Goal: Transaction & Acquisition: Purchase product/service

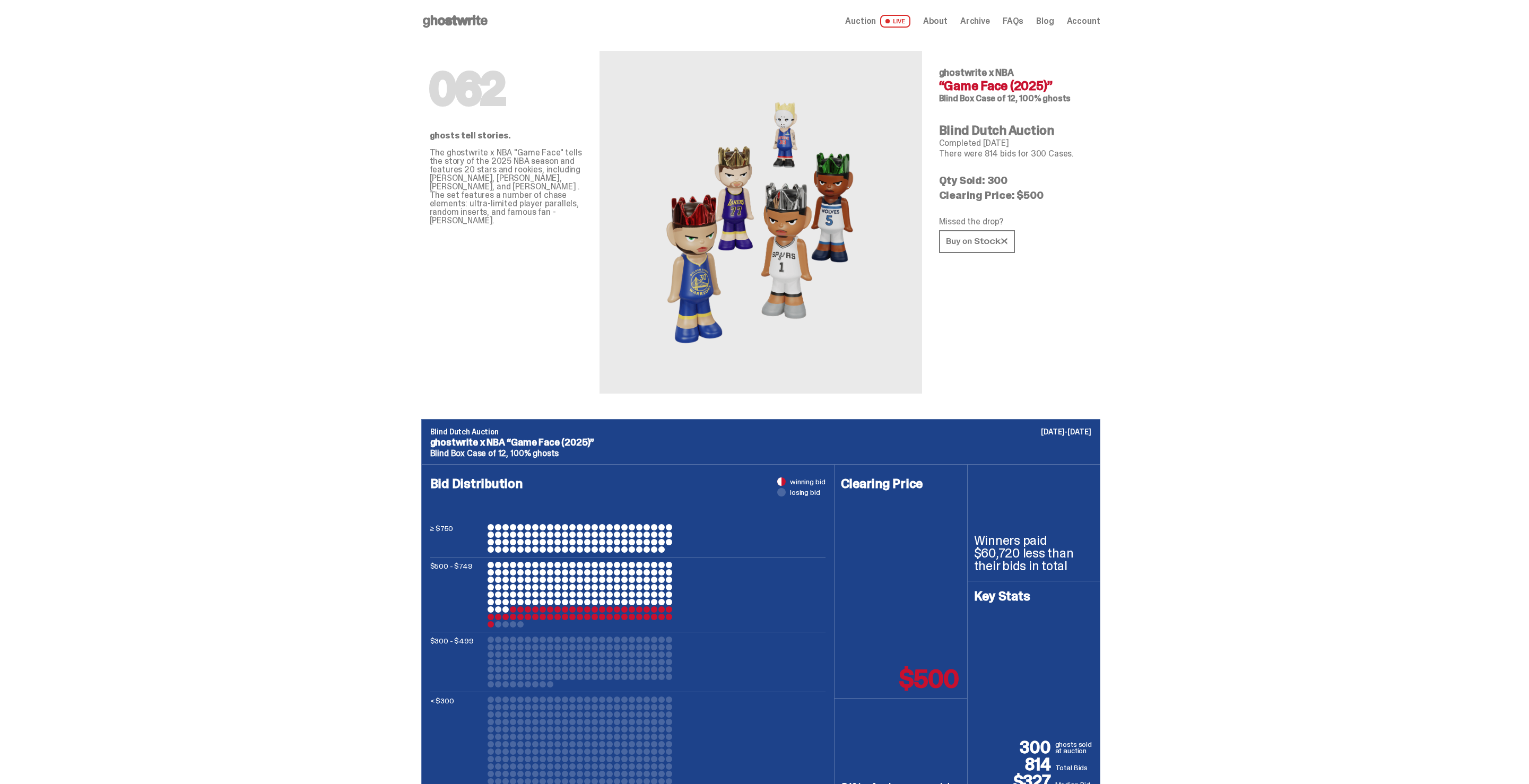
click at [465, 28] on icon at bounding box center [455, 21] width 68 height 17
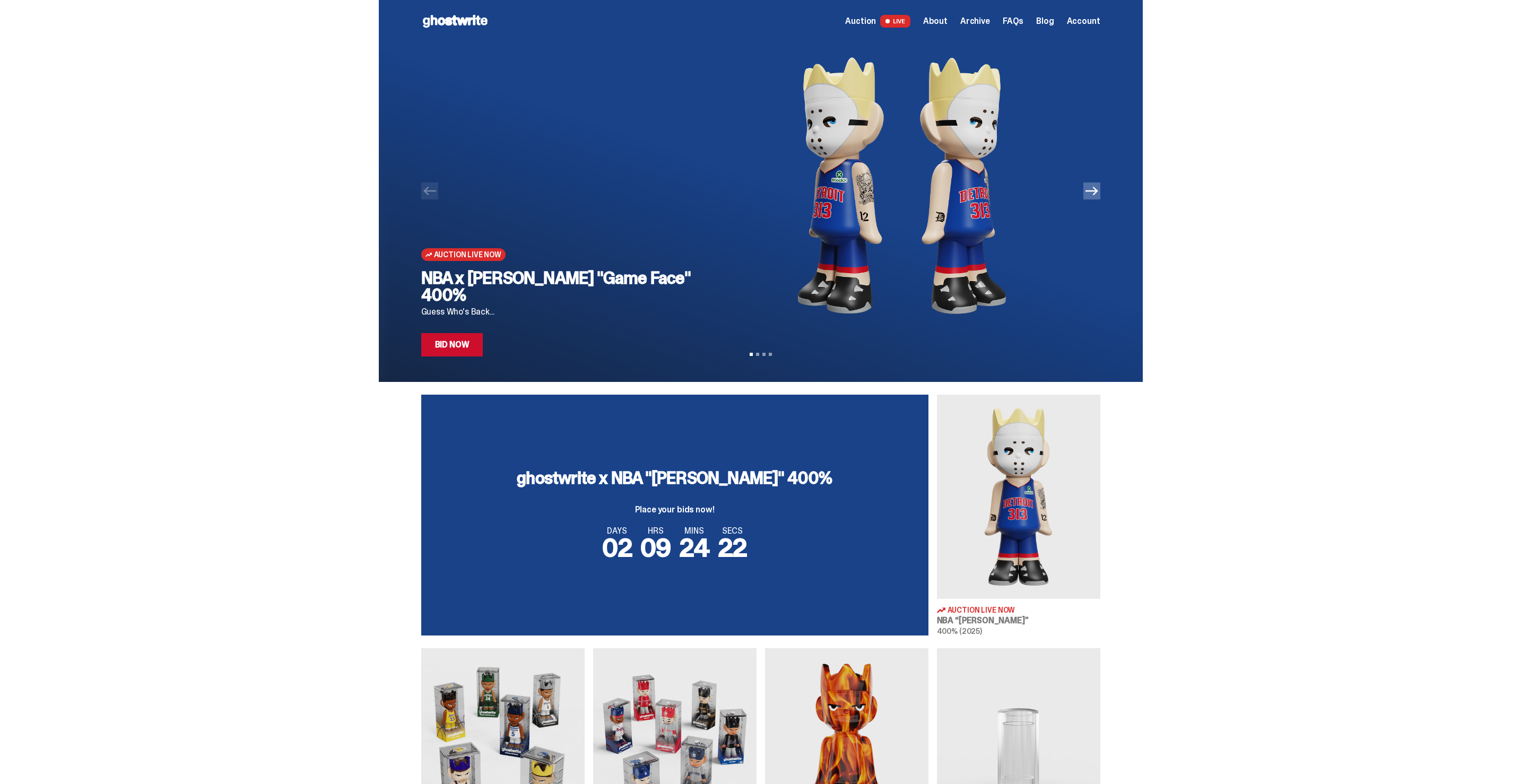
click at [463, 351] on link "Bid Now" at bounding box center [452, 345] width 62 height 23
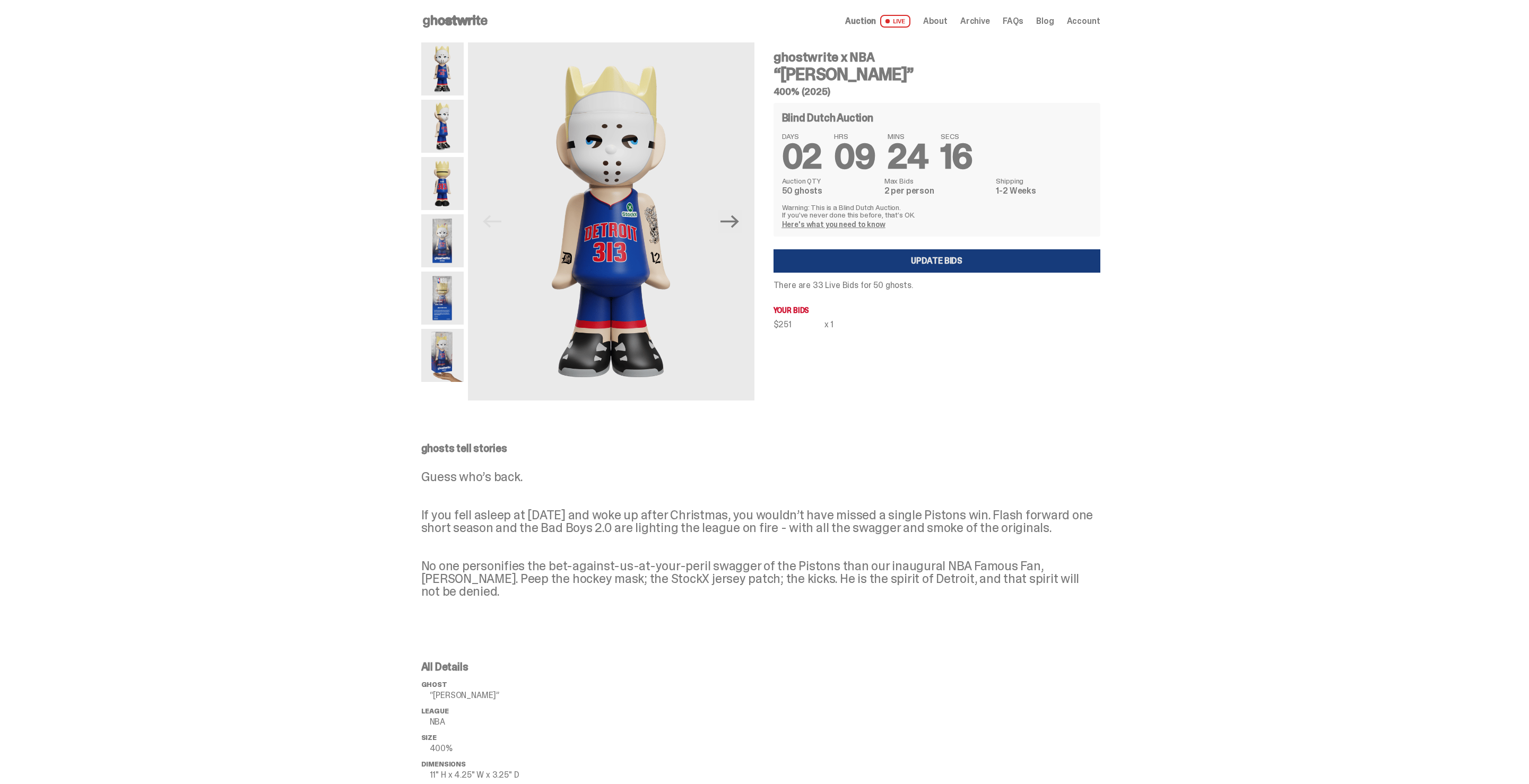
click at [934, 261] on link "Update Bids" at bounding box center [937, 261] width 327 height 23
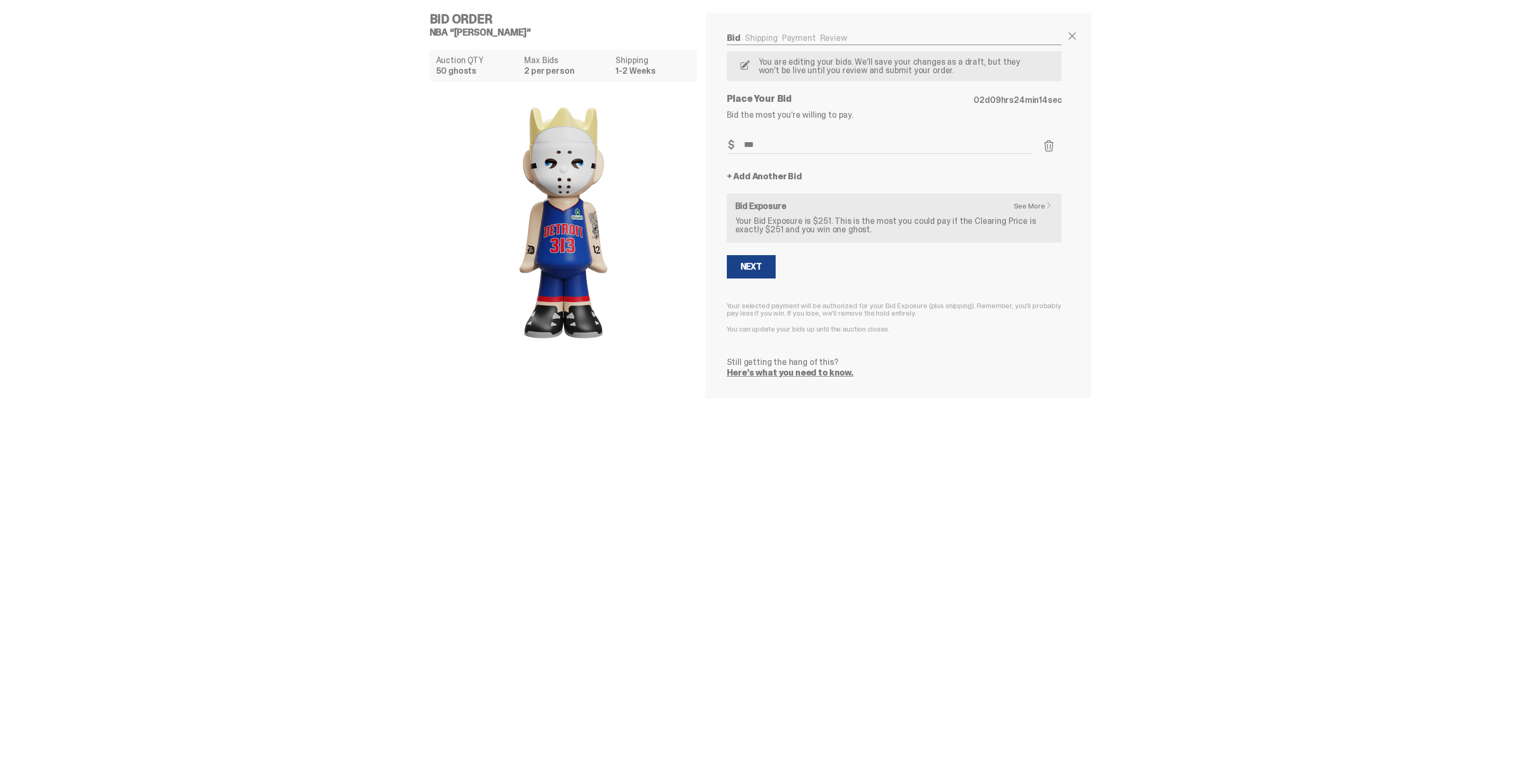
click at [789, 181] on link "+ Add Another Bid" at bounding box center [765, 176] width 76 height 9
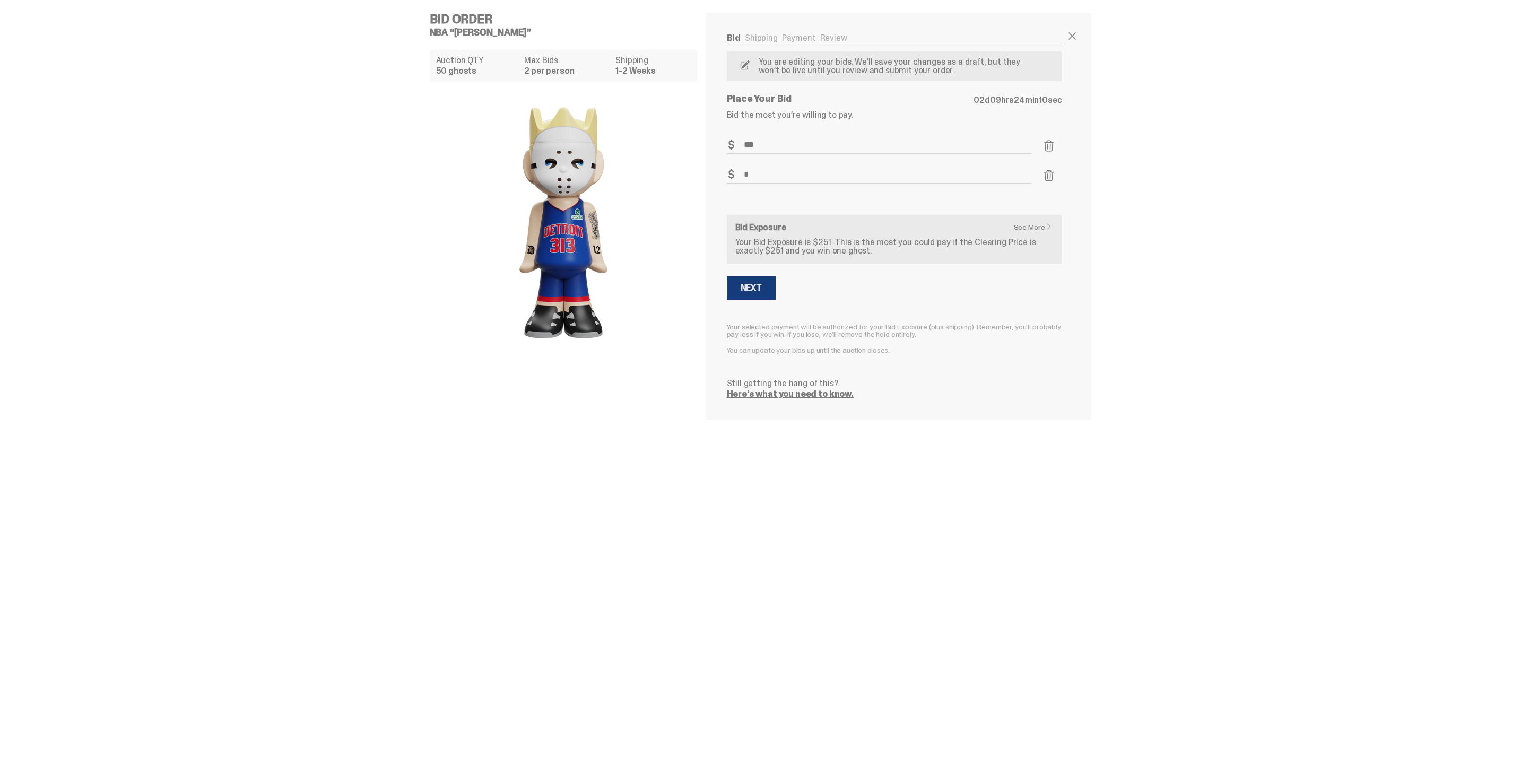
type input "*"
click at [746, 284] on div "Next" at bounding box center [751, 288] width 21 height 9
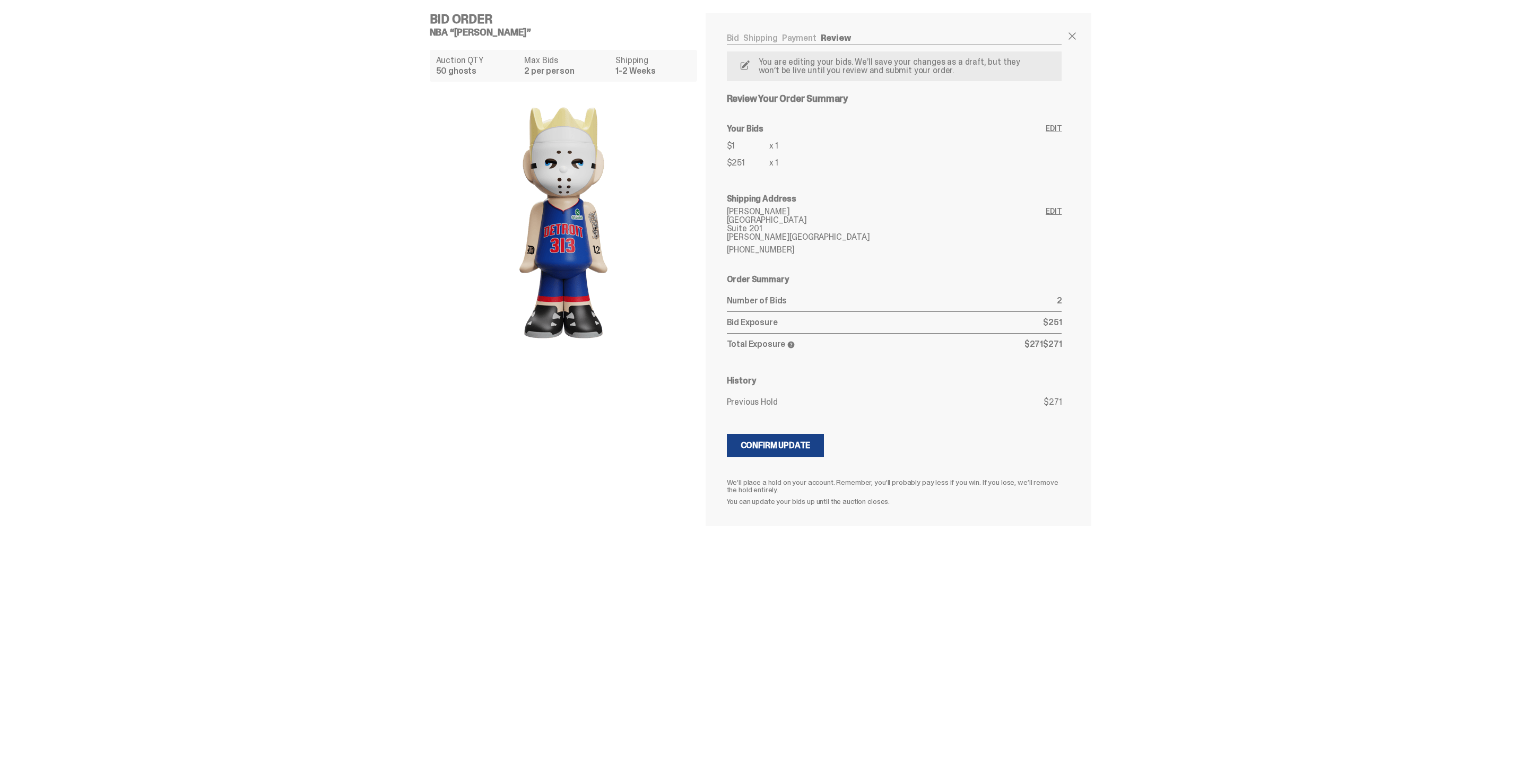
click at [770, 429] on div "You are editing your bids. We’ll save your changes as a draft, but they won’t b…" at bounding box center [895, 278] width 336 height 454
click at [766, 448] on div "Confirm Update" at bounding box center [776, 446] width 70 height 9
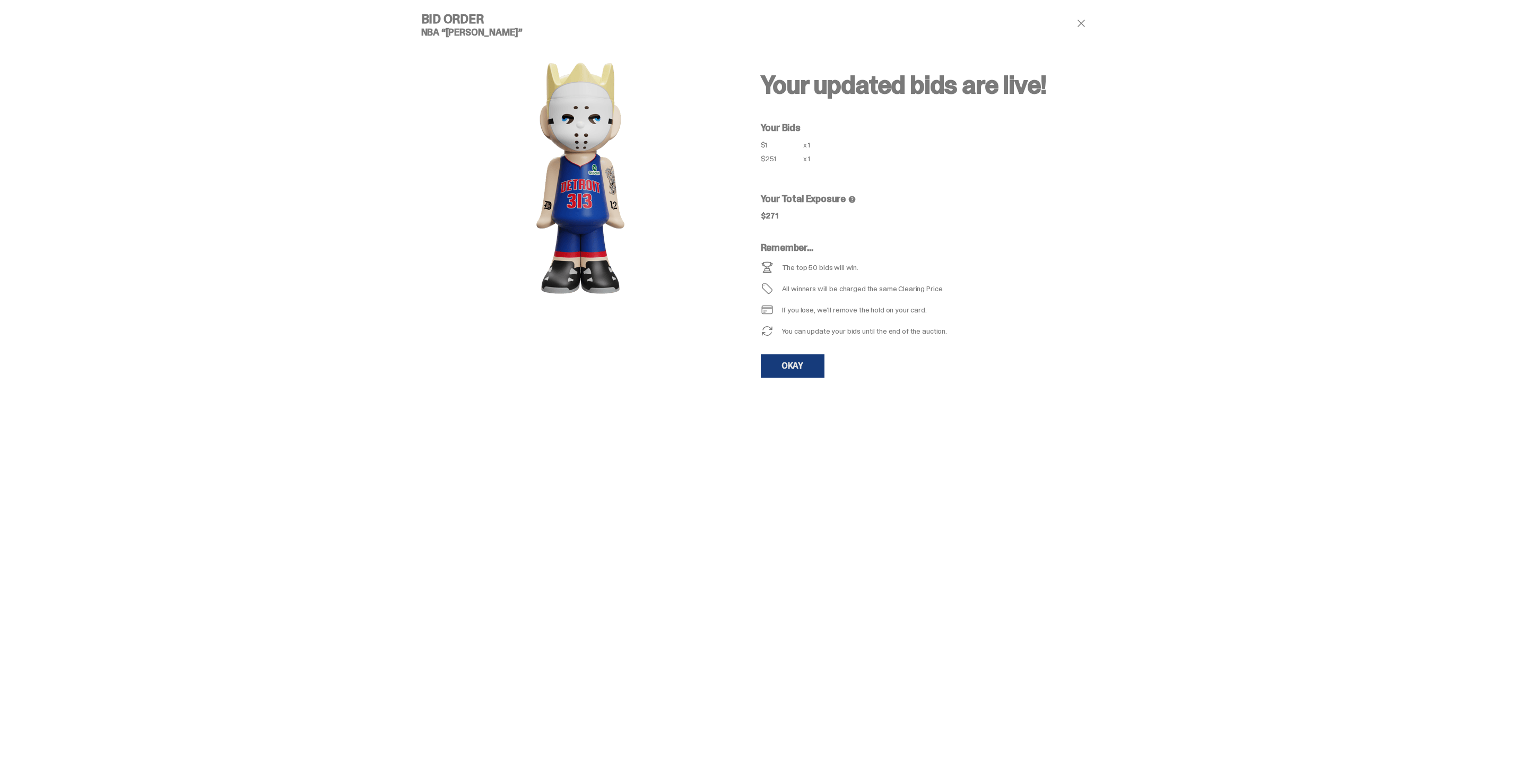
click at [790, 365] on link "OKAY" at bounding box center [793, 366] width 64 height 23
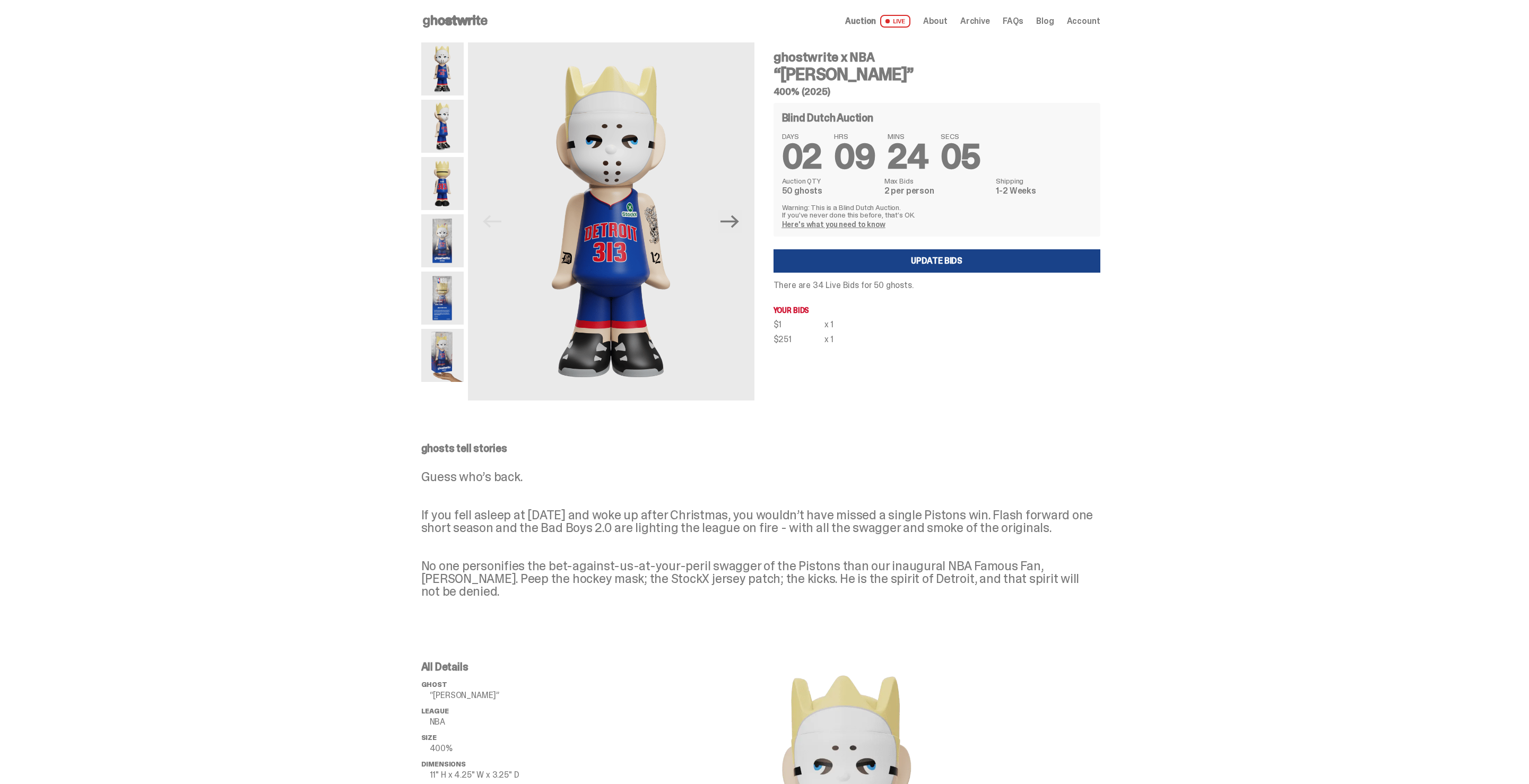
click at [446, 17] on icon at bounding box center [455, 21] width 68 height 17
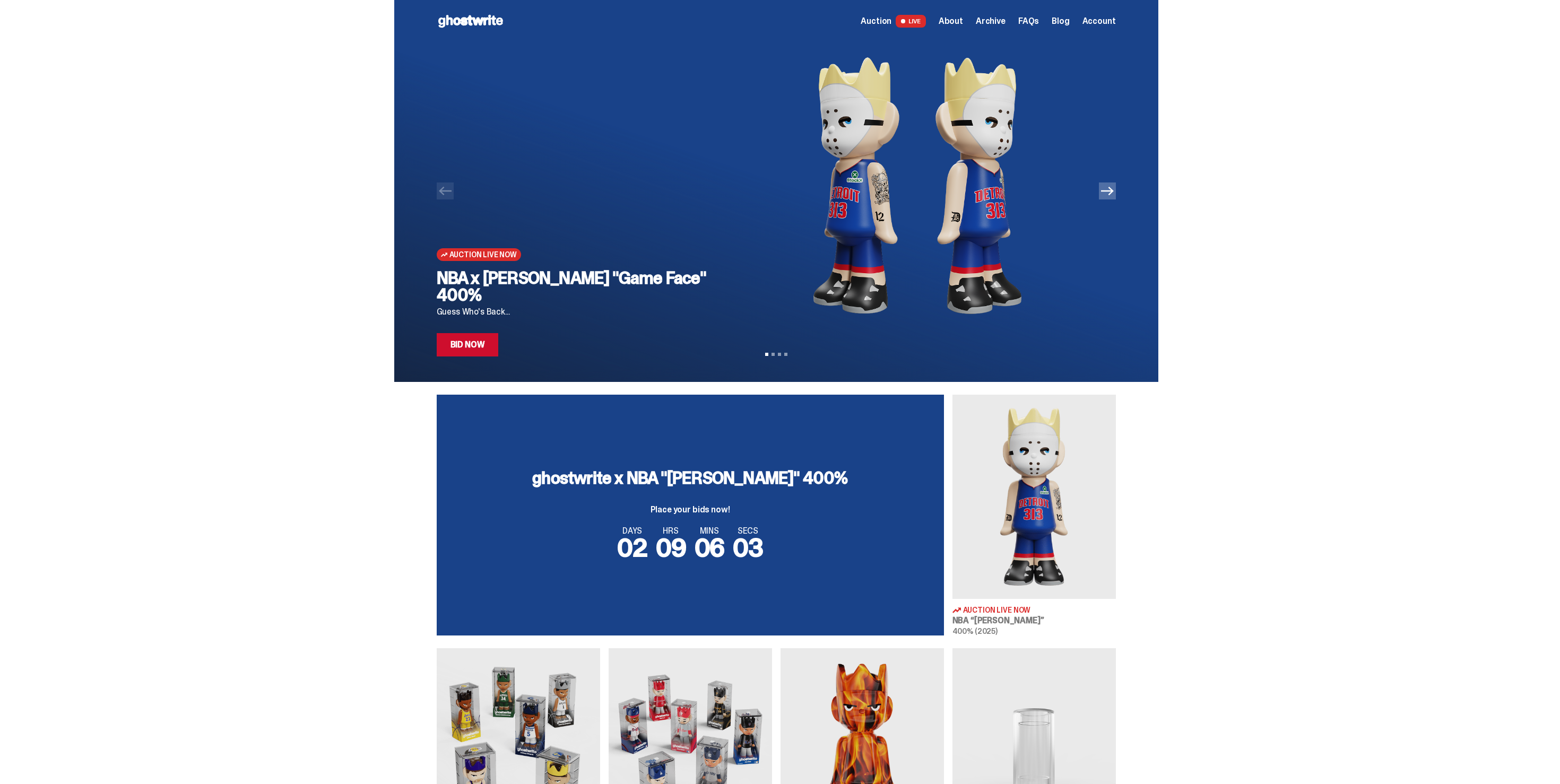
click at [475, 343] on link "Bid Now" at bounding box center [467, 345] width 62 height 23
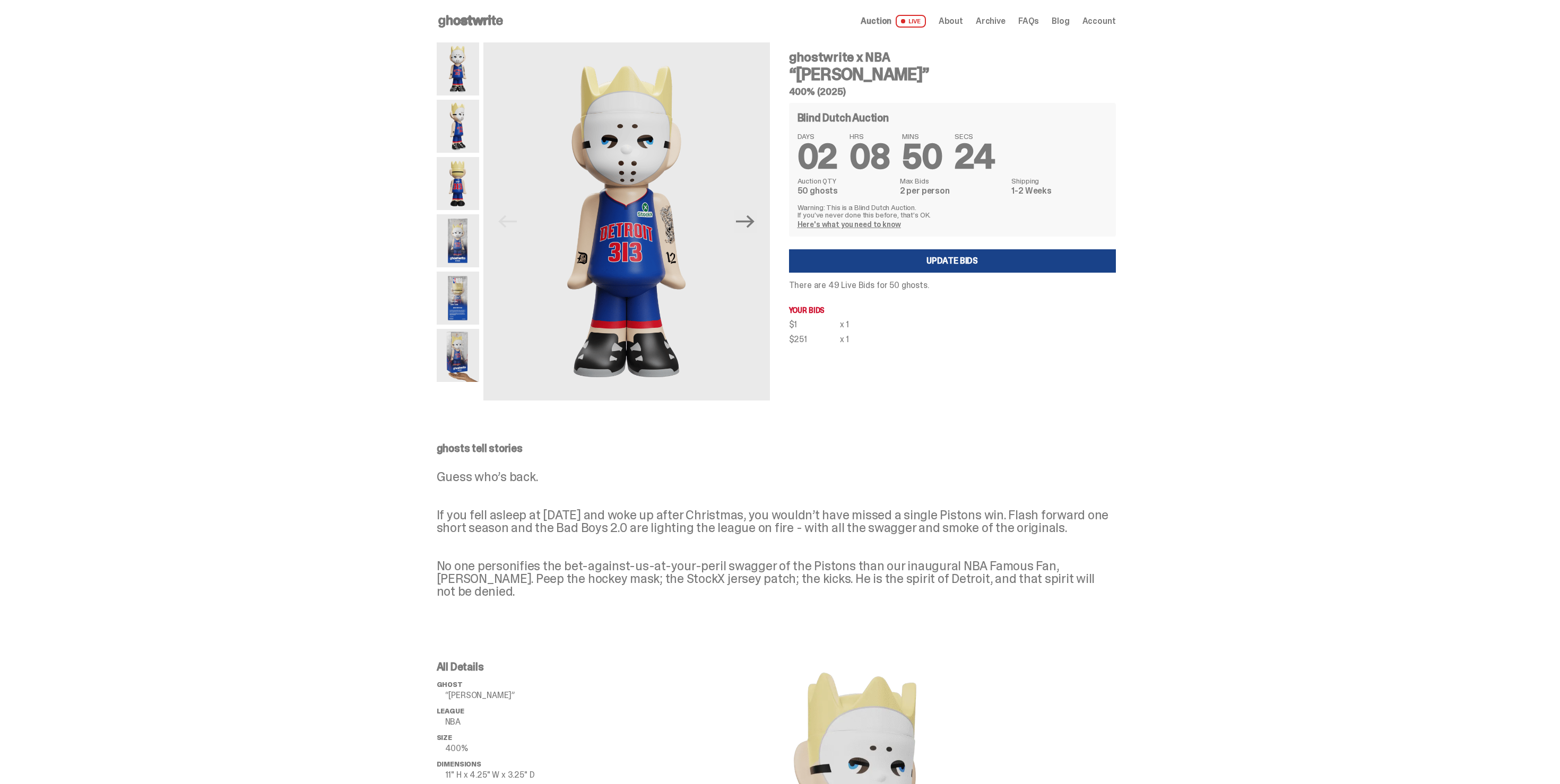
click at [484, 25] on use at bounding box center [470, 21] width 65 height 13
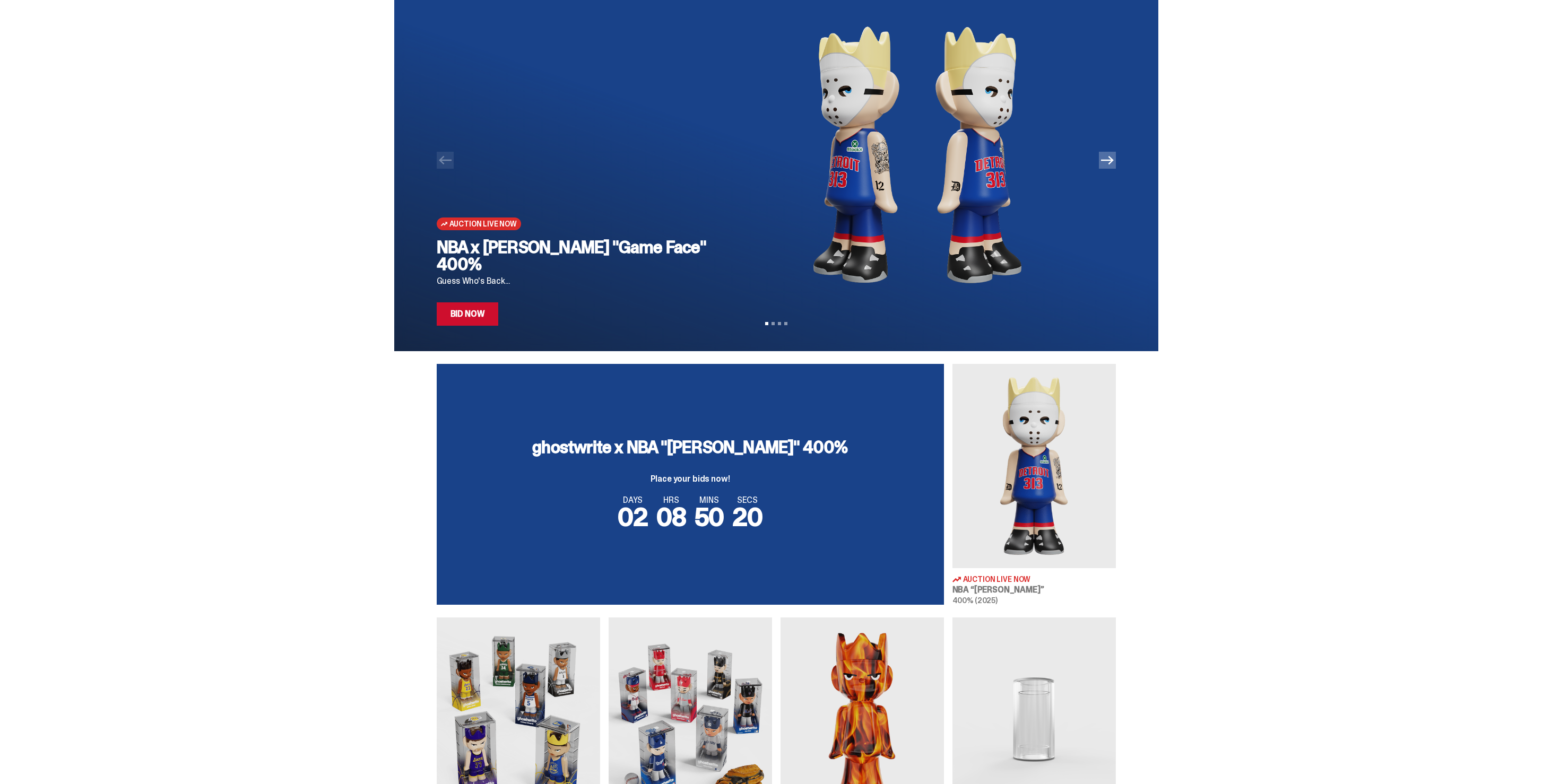
scroll to position [9, 0]
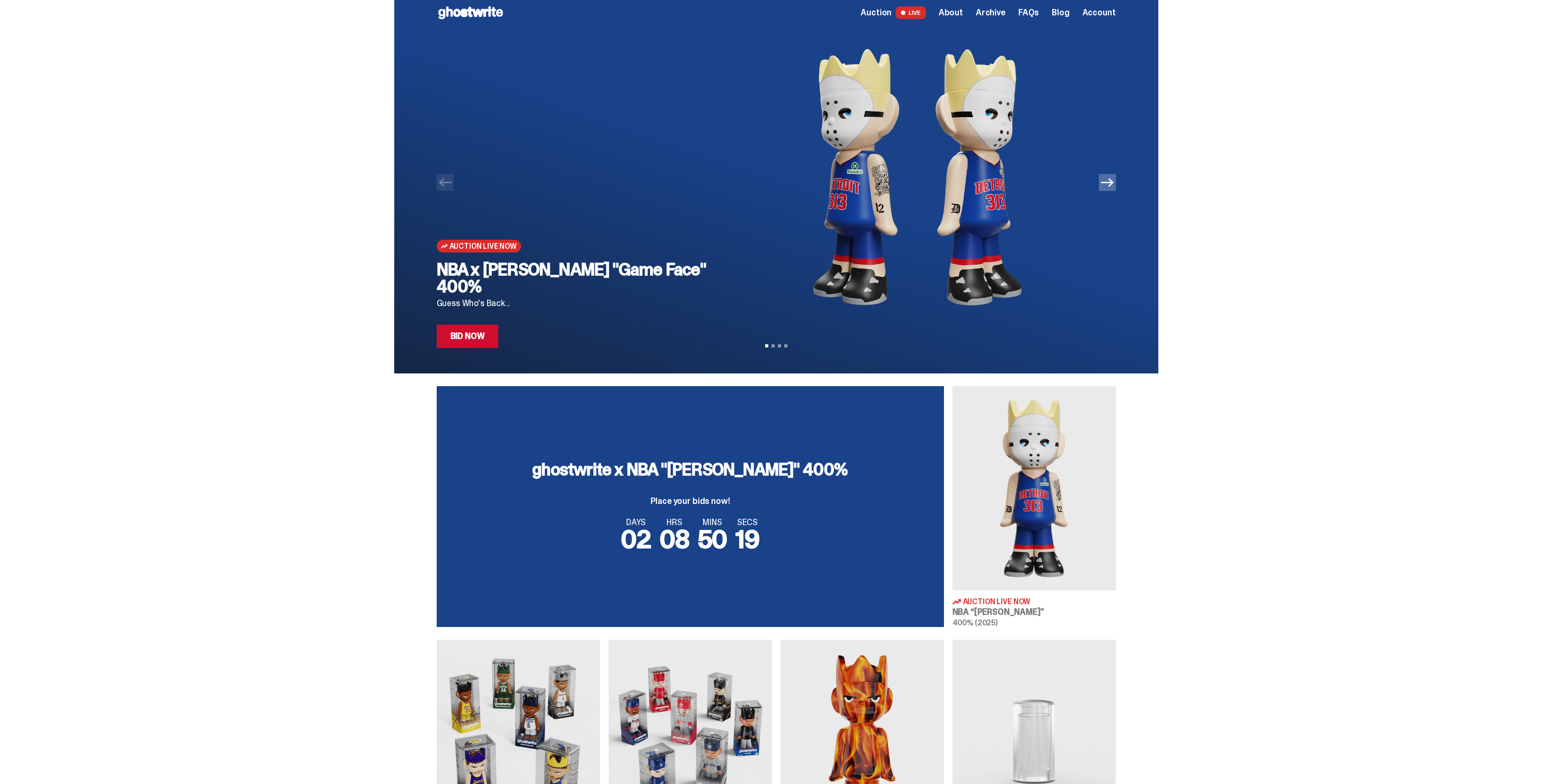
click at [508, 316] on div "NBA x Eminem "Game Face" 400% Guess Who's Back... Bid Now" at bounding box center [577, 304] width 283 height 87
click at [497, 336] on link "Bid Now" at bounding box center [467, 336] width 62 height 23
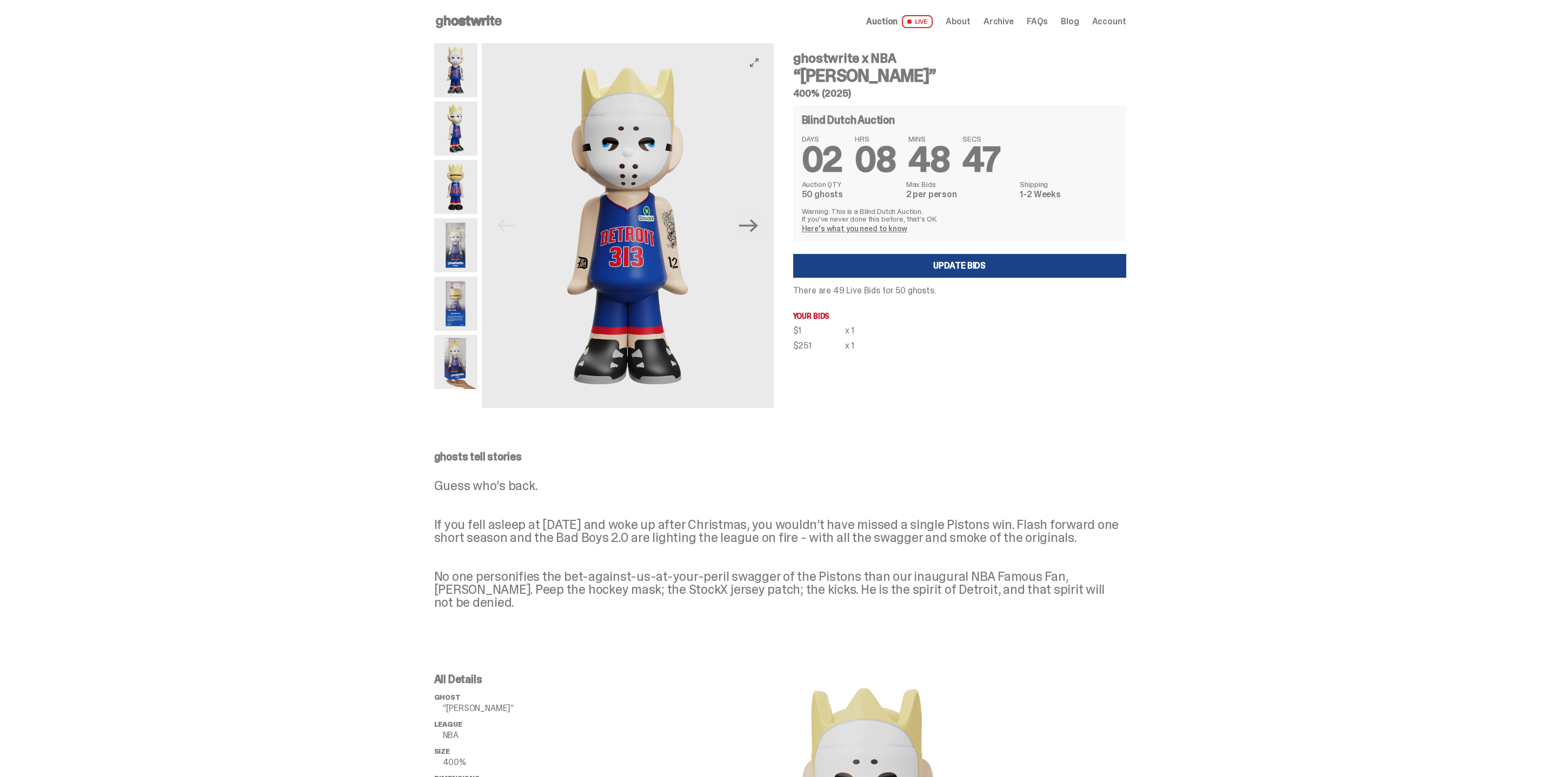
click at [321, 608] on div "ghosts tell stories Guess who’s back. If you fell asleep at Halloween in 2024 a…" at bounding box center [780, 539] width 1560 height 218
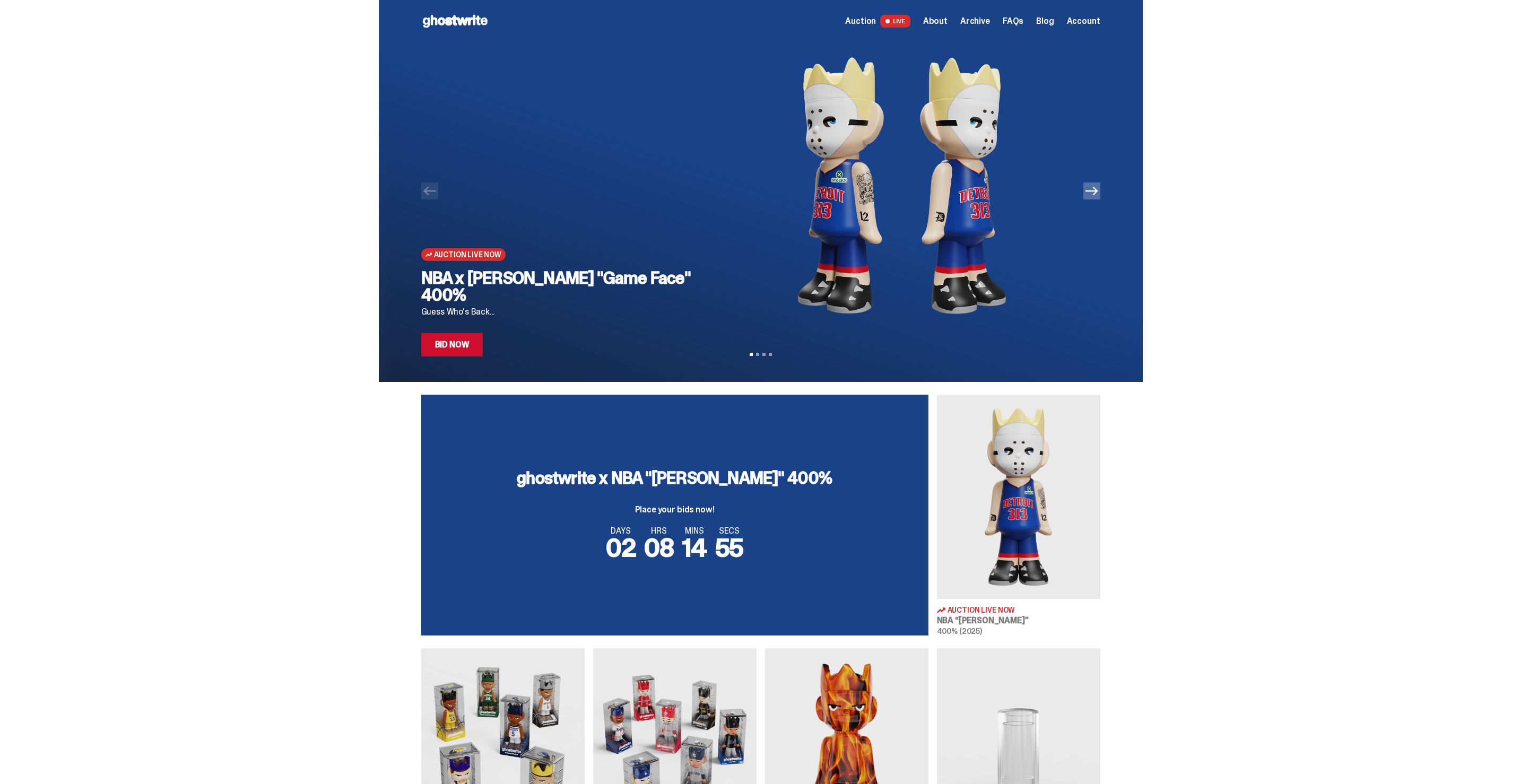
click at [437, 340] on link "Bid Now" at bounding box center [452, 345] width 62 height 23
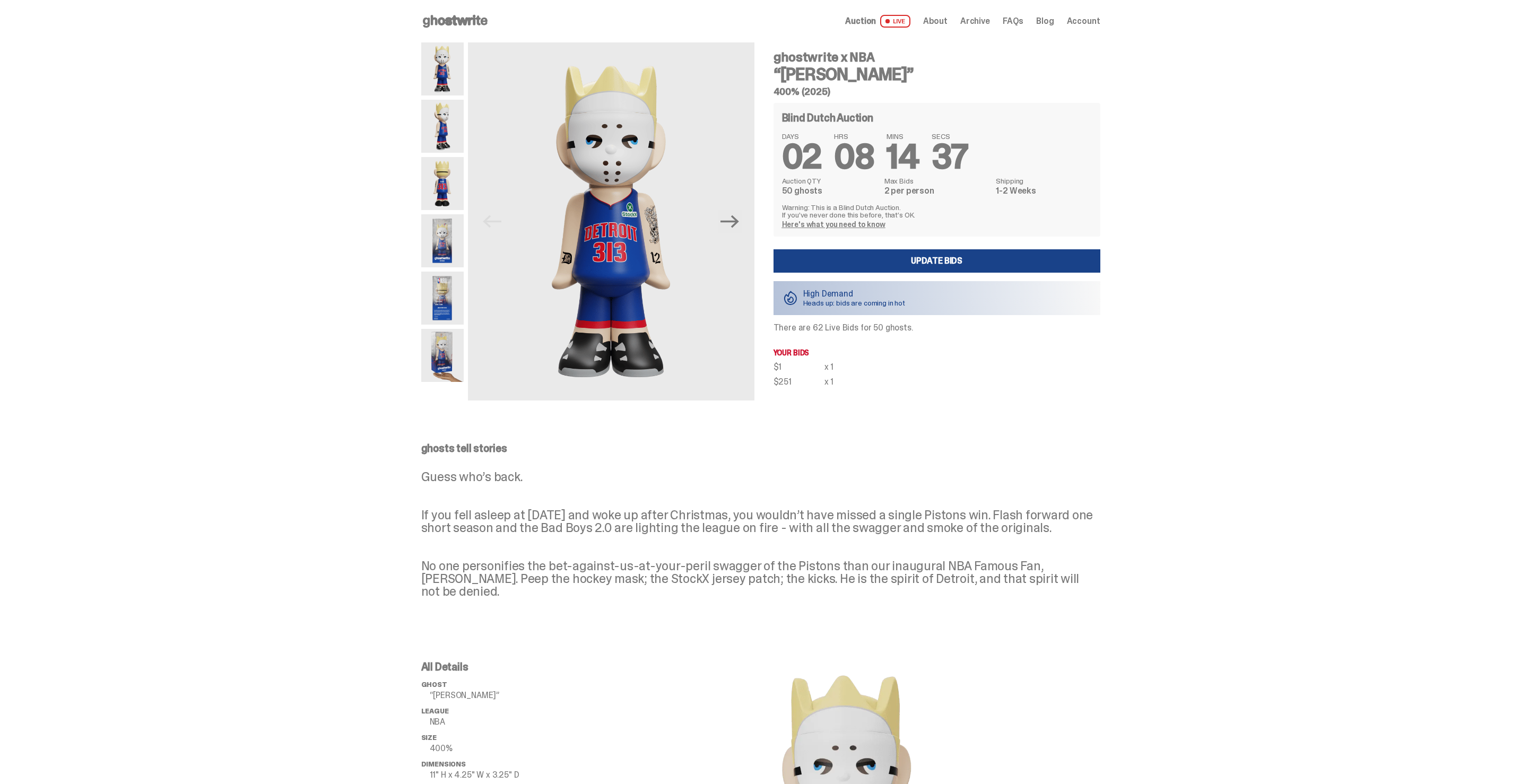
click at [890, 20] on span at bounding box center [888, 21] width 4 height 4
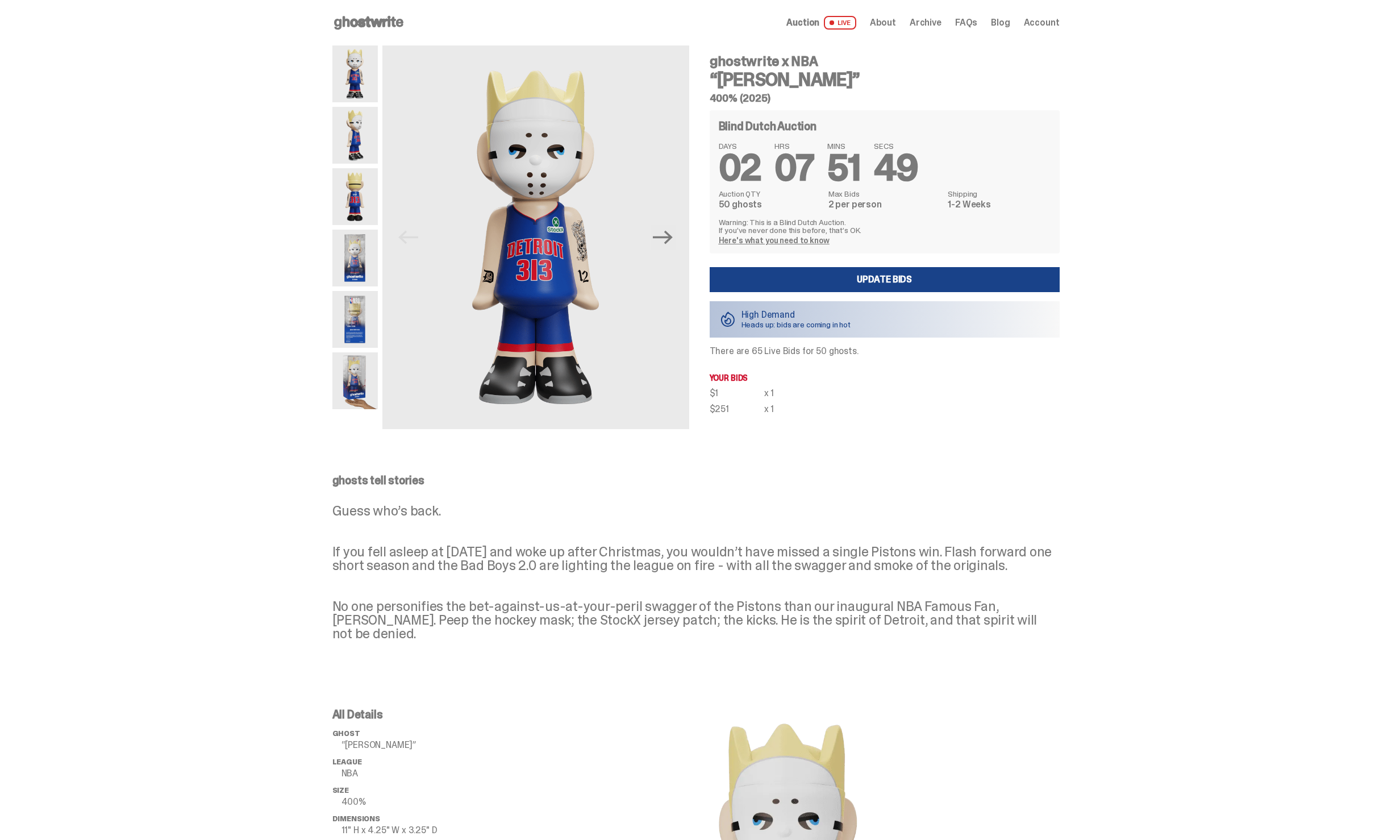
click at [649, 531] on p "Guess who’s back. If you fell asleep at [DATE] and woke up after Christmas, you…" at bounding box center [695, 572] width 727 height 136
click at [634, 516] on p "Guess who’s back. If you fell asleep at Halloween in 2024 and woke up after Chr…" at bounding box center [695, 572] width 727 height 136
click at [364, 417] on div at bounding box center [355, 236] width 45 height 383
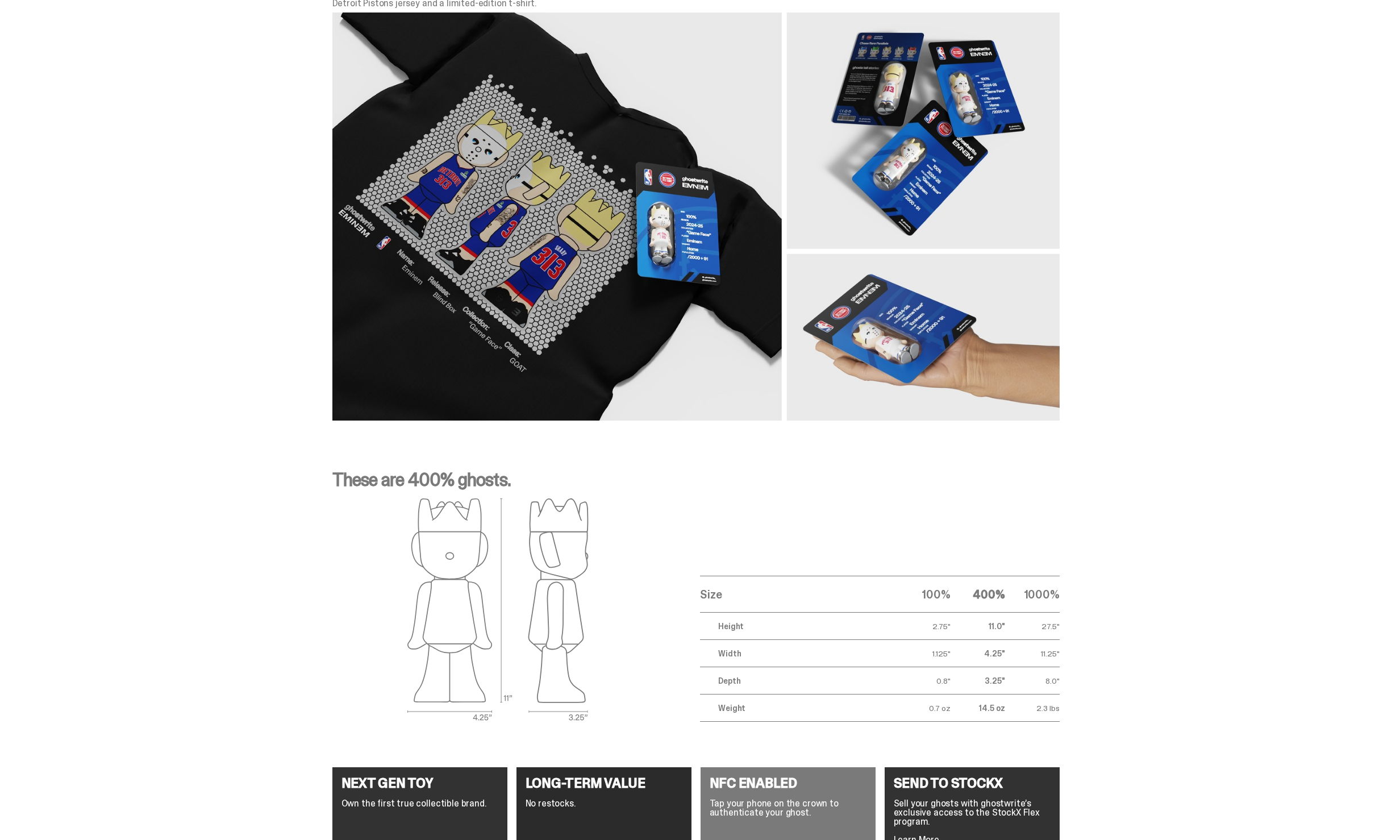
scroll to position [1265, 0]
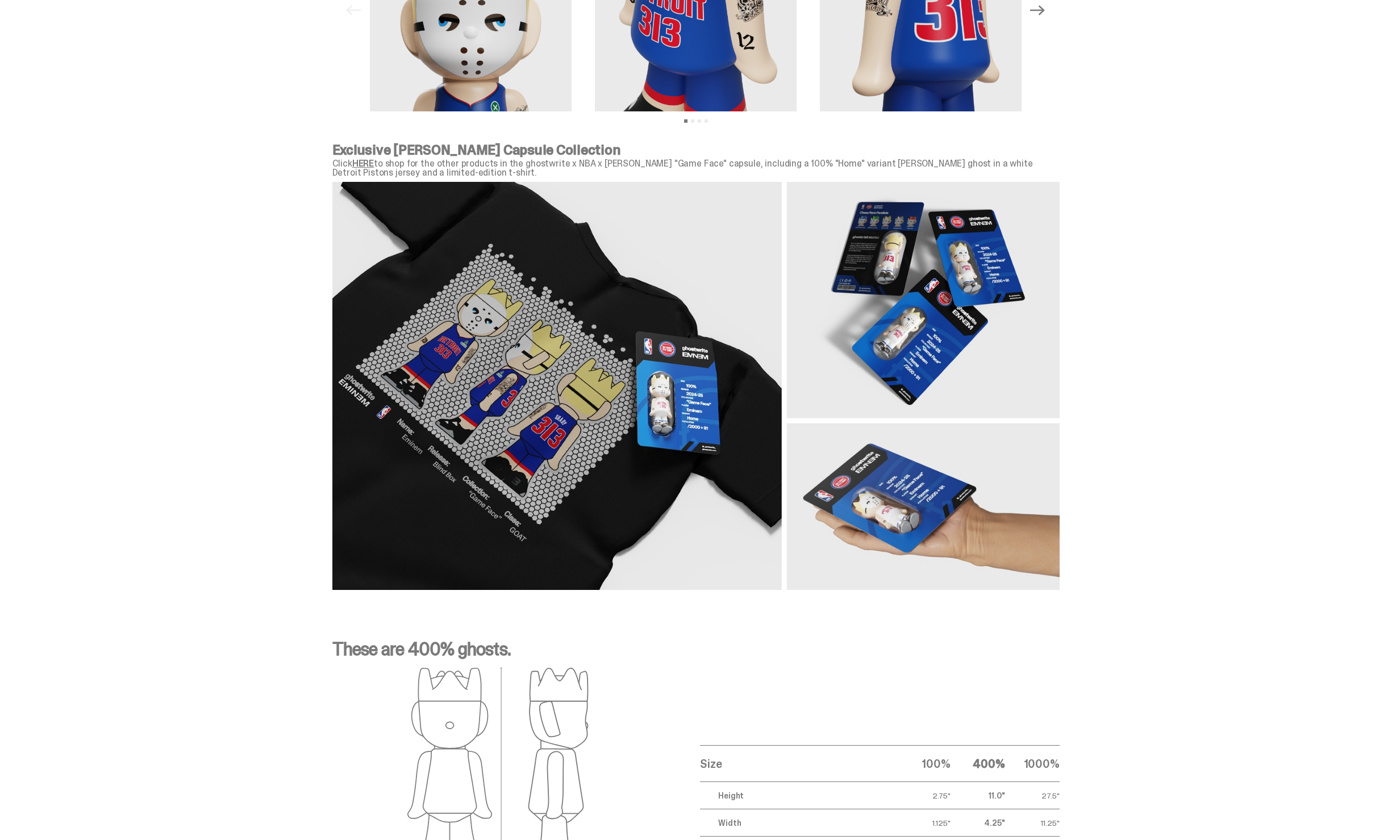
click at [369, 164] on link "HERE" at bounding box center [363, 163] width 22 height 12
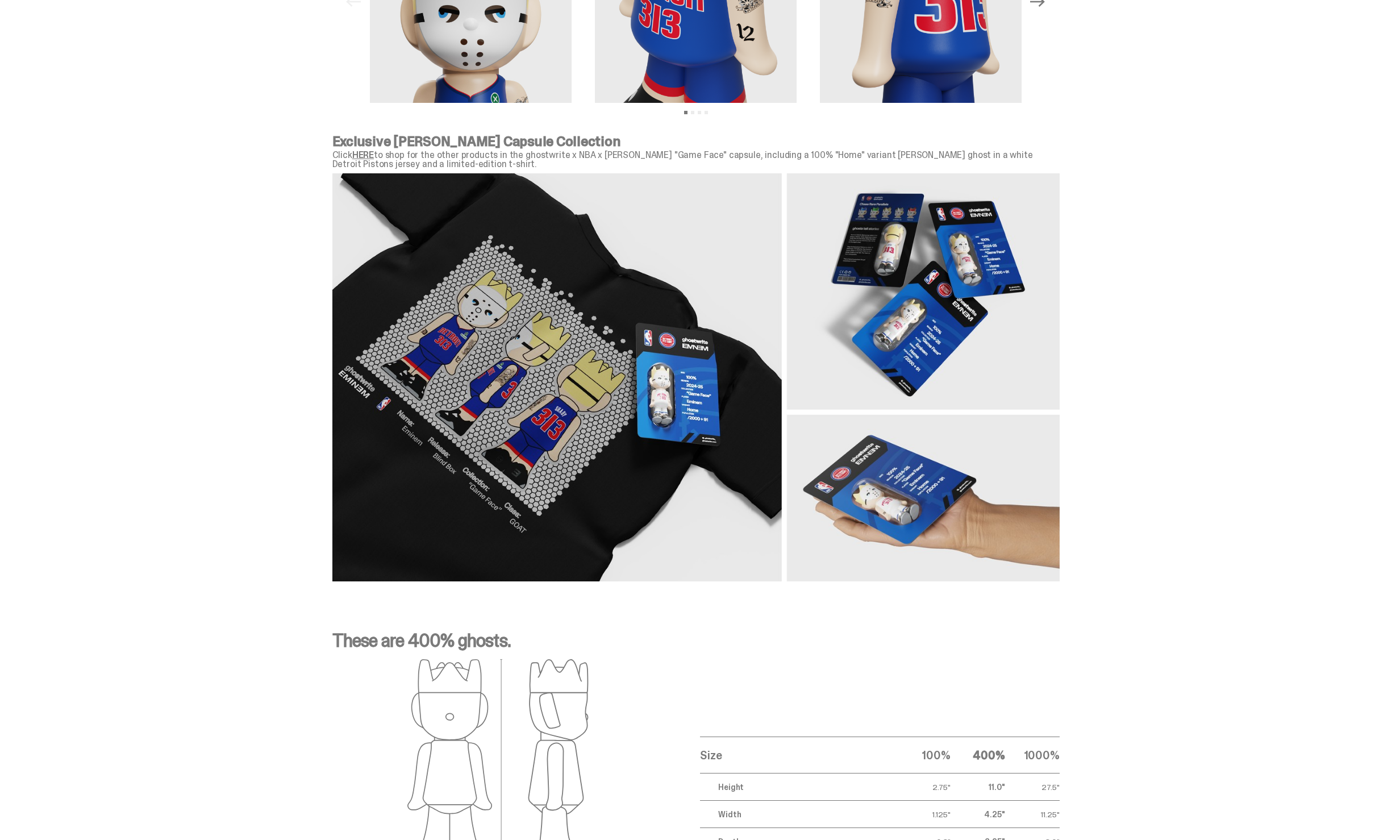
scroll to position [0, 0]
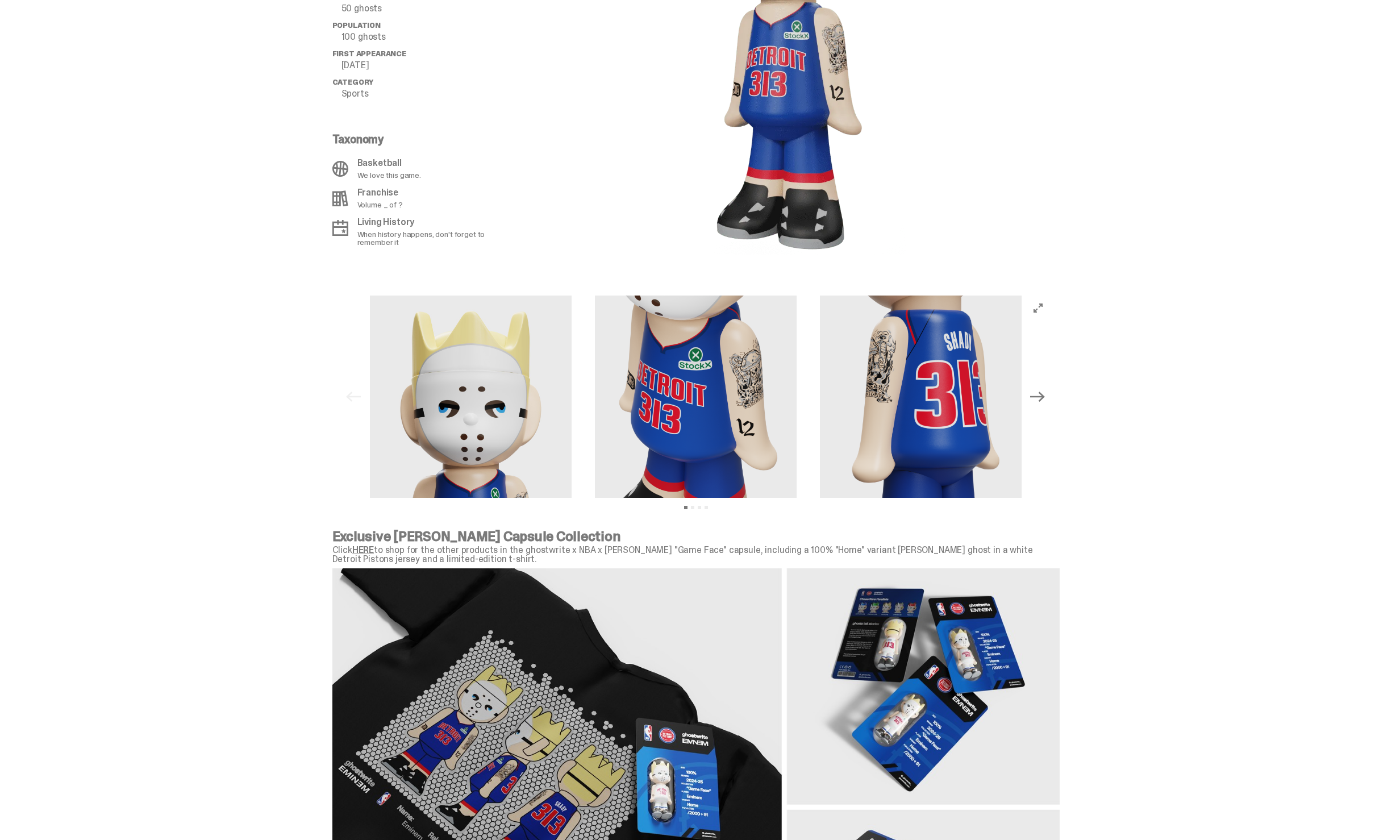
scroll to position [880, 0]
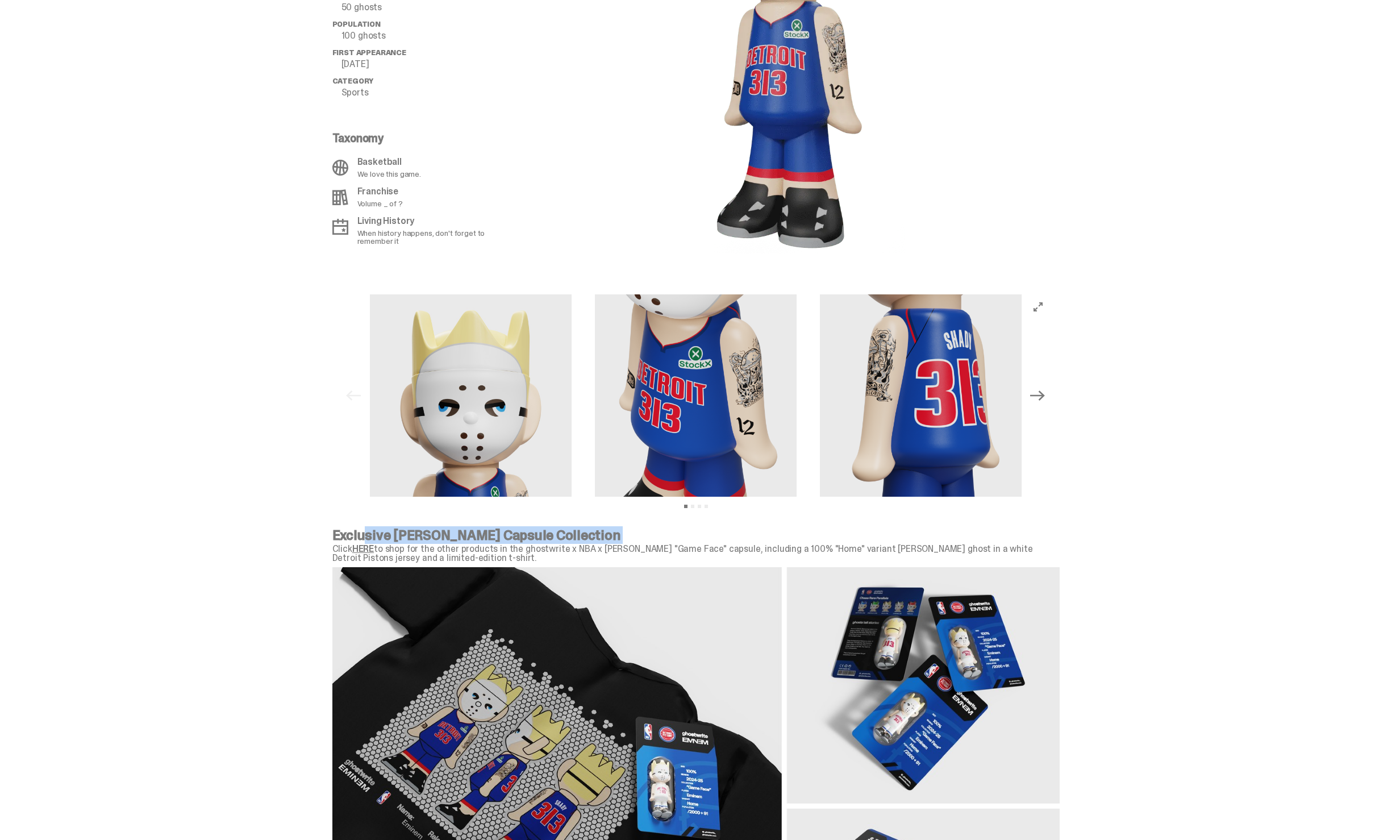
click at [367, 542] on div "Exclusive Eminem Capsule Collection Click HERE to shop for the other products i…" at bounding box center [695, 545] width 727 height 34
click at [367, 545] on link "HERE" at bounding box center [363, 548] width 22 height 12
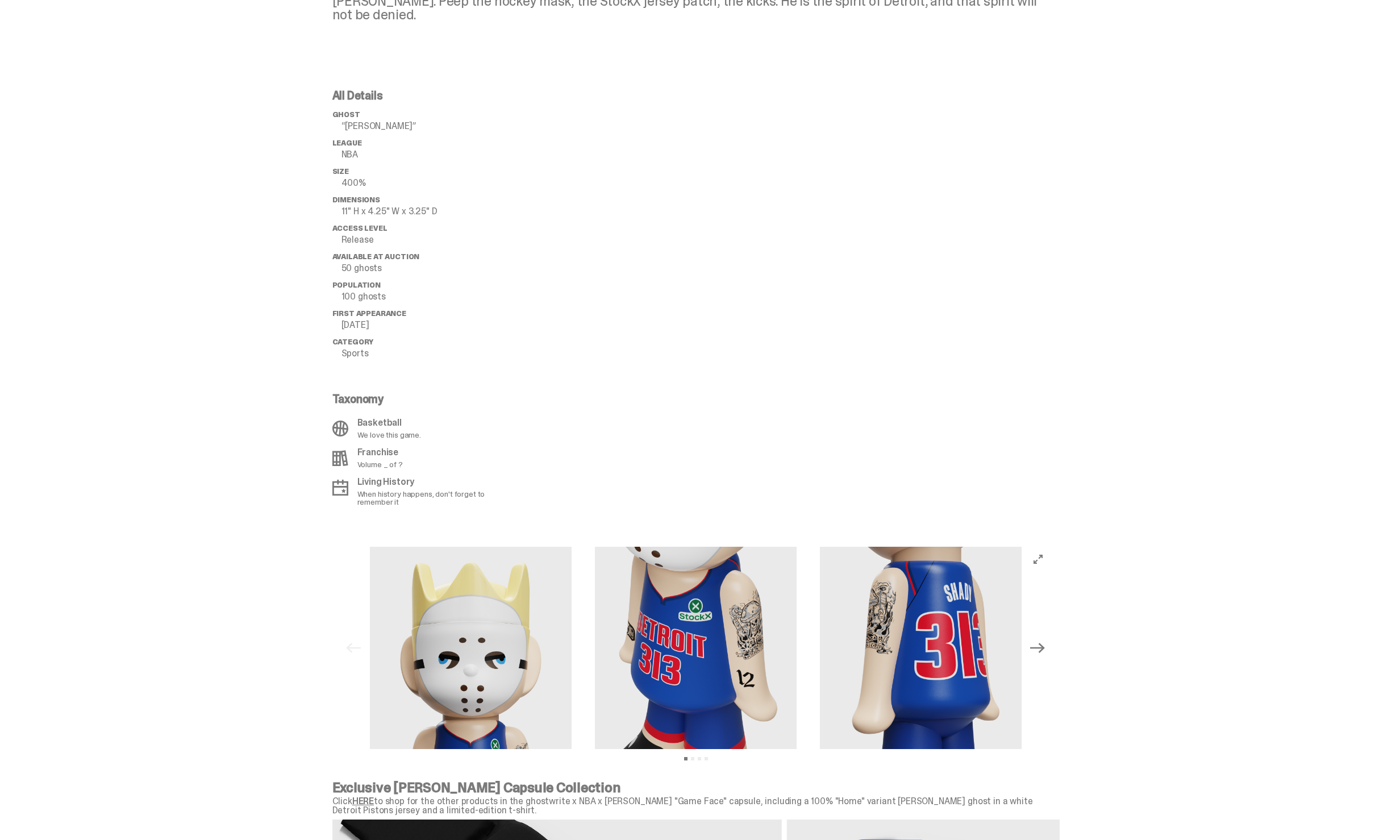
scroll to position [621, 0]
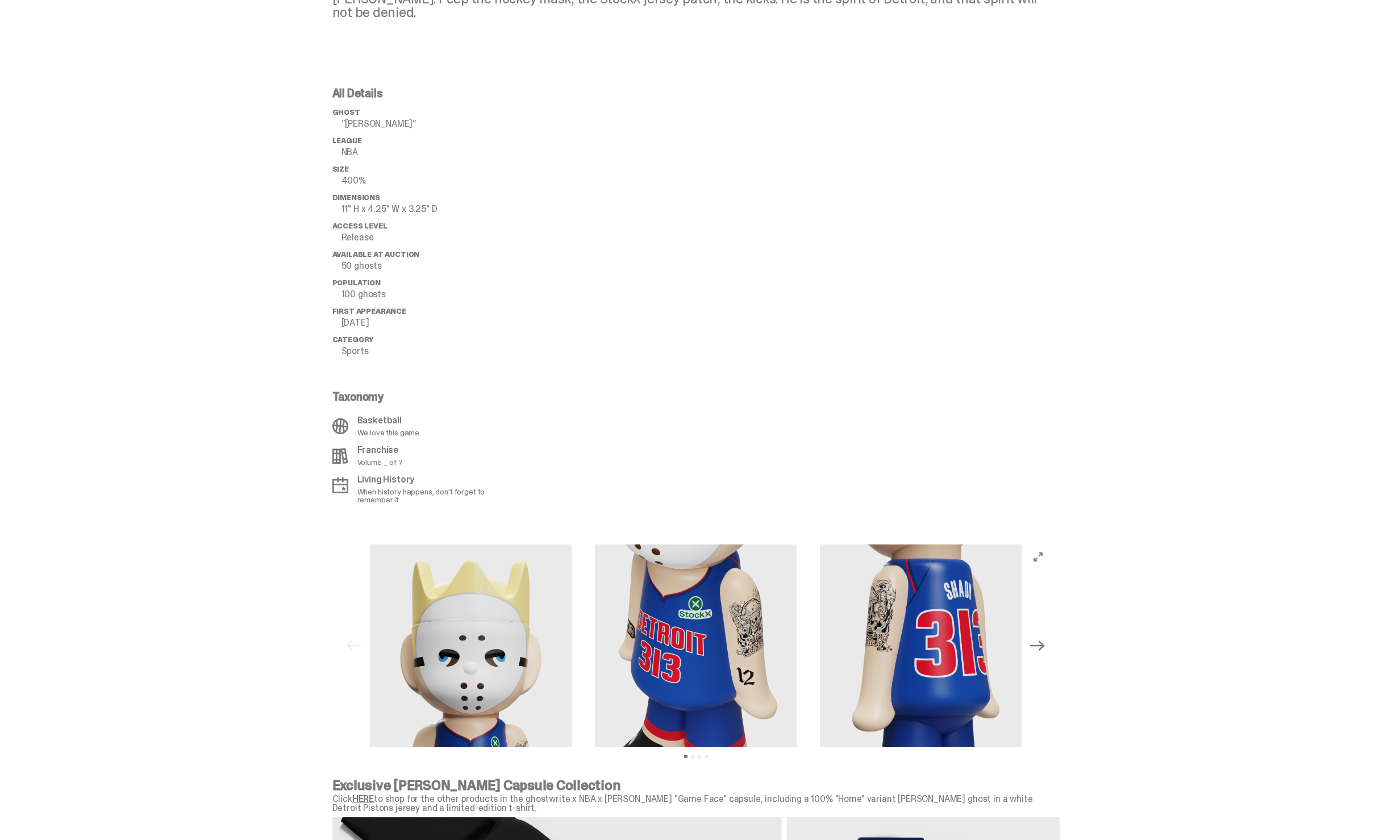
click at [369, 786] on p "Exclusive [PERSON_NAME] Capsule Collection" at bounding box center [695, 786] width 727 height 14
click at [366, 796] on link "HERE" at bounding box center [363, 798] width 22 height 12
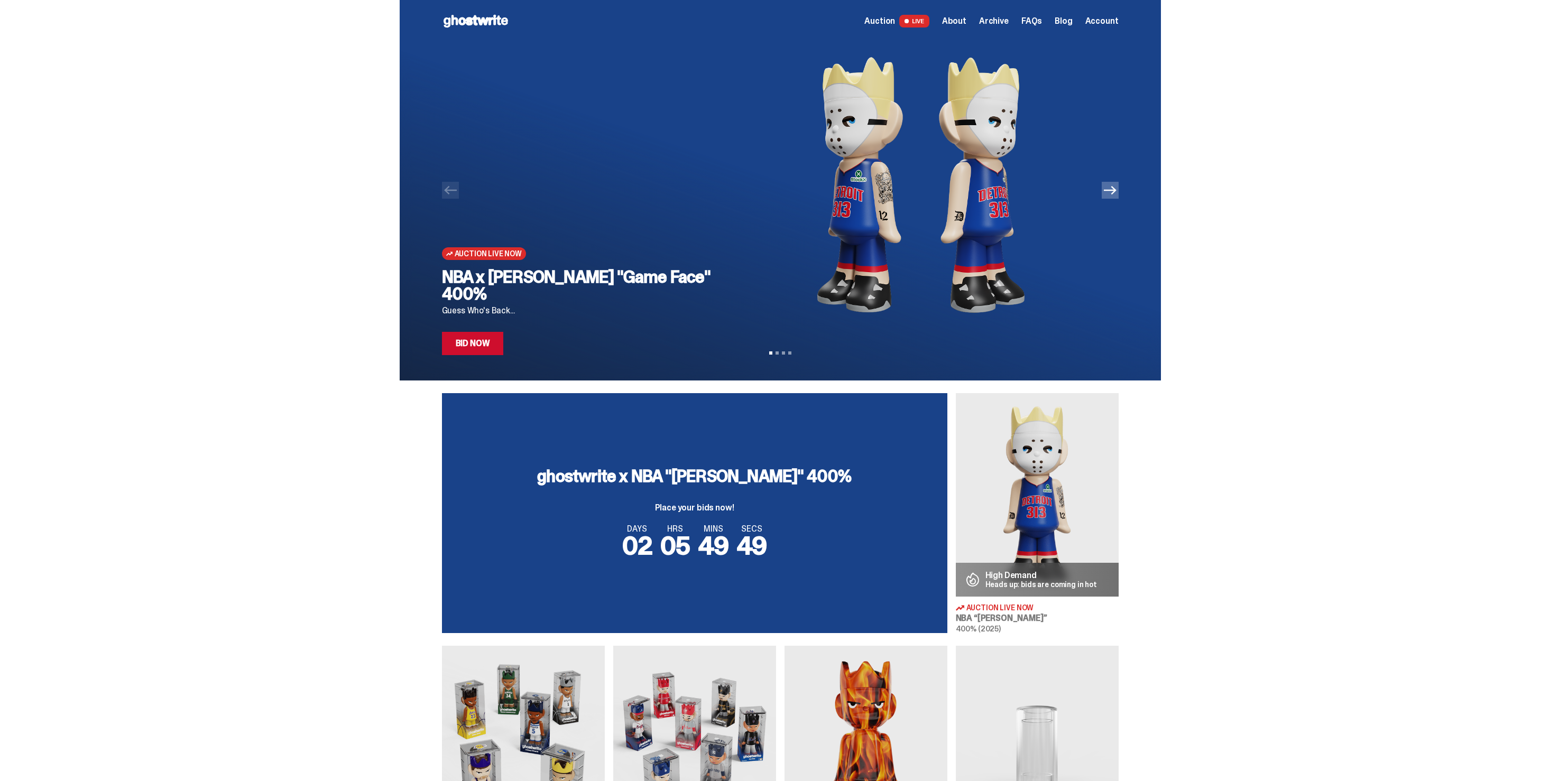
click at [474, 348] on link "Bid Now" at bounding box center [472, 343] width 62 height 23
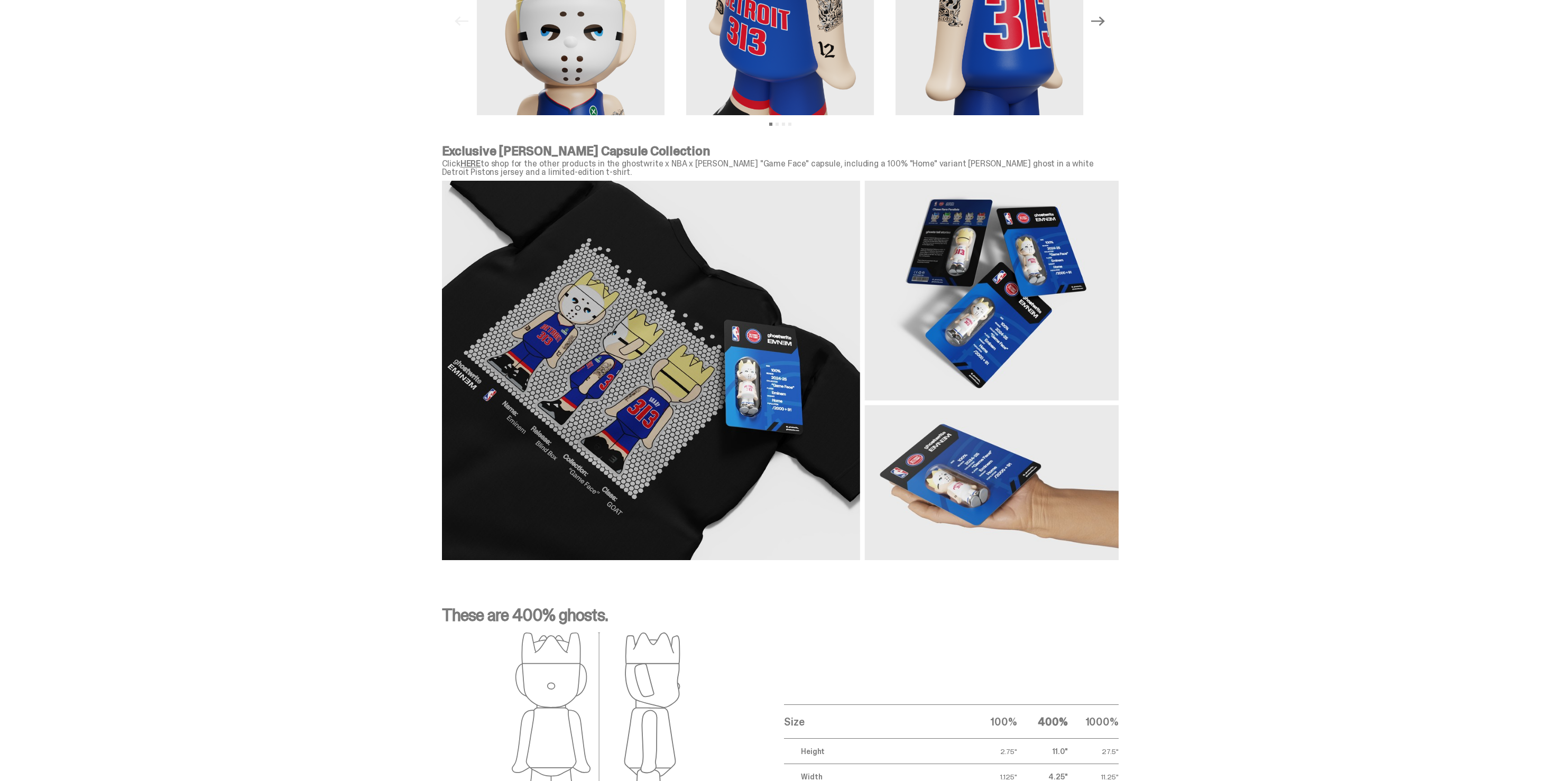
scroll to position [1052, 0]
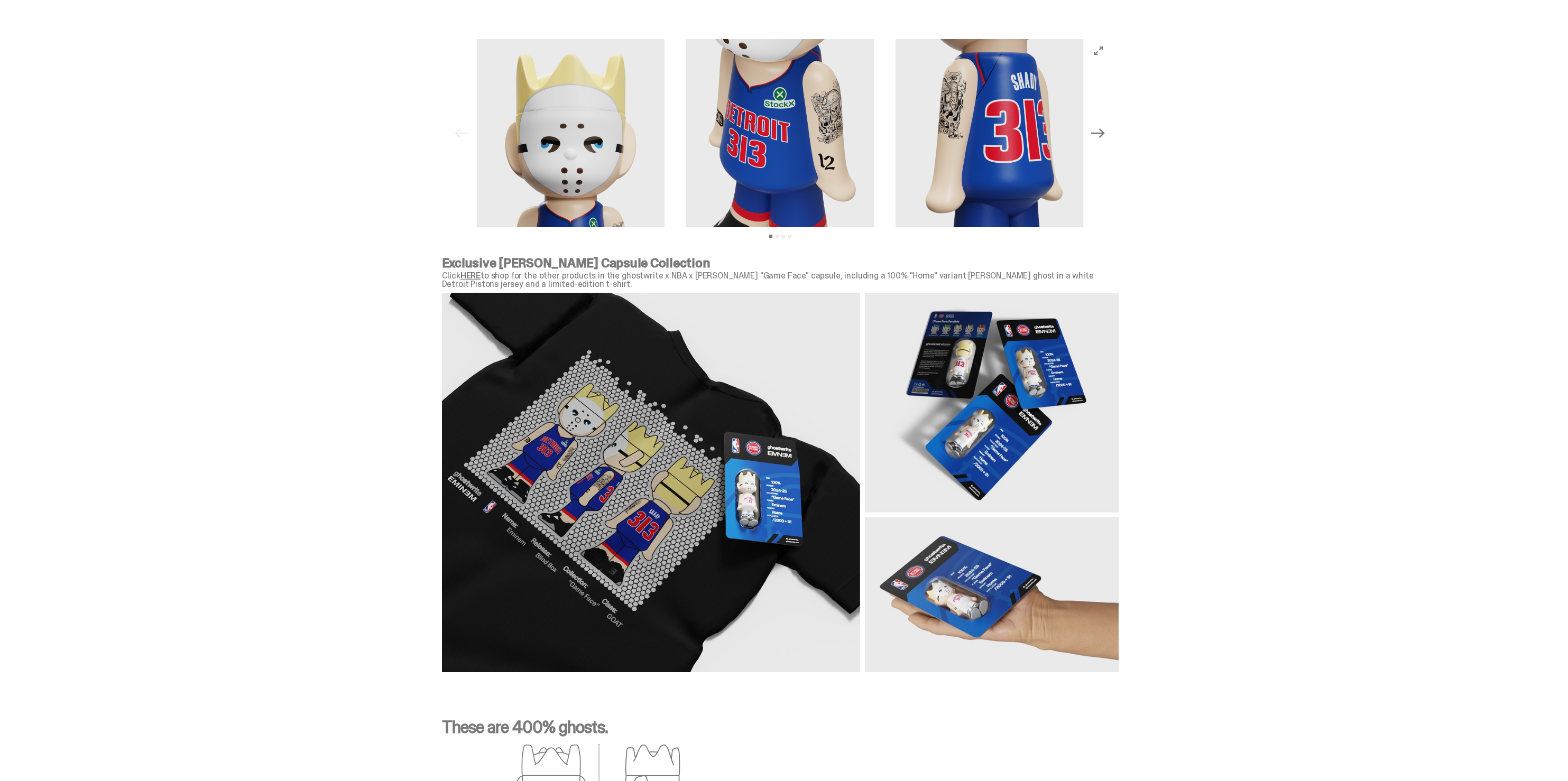
click at [478, 278] on p "Click HERE to shop for the other products in the ghostwrite x NBA x [PERSON_NAM…" at bounding box center [780, 279] width 677 height 17
click at [482, 269] on p "Exclusive [PERSON_NAME] Capsule Collection" at bounding box center [780, 263] width 677 height 13
click at [480, 276] on link "HERE" at bounding box center [470, 275] width 20 height 11
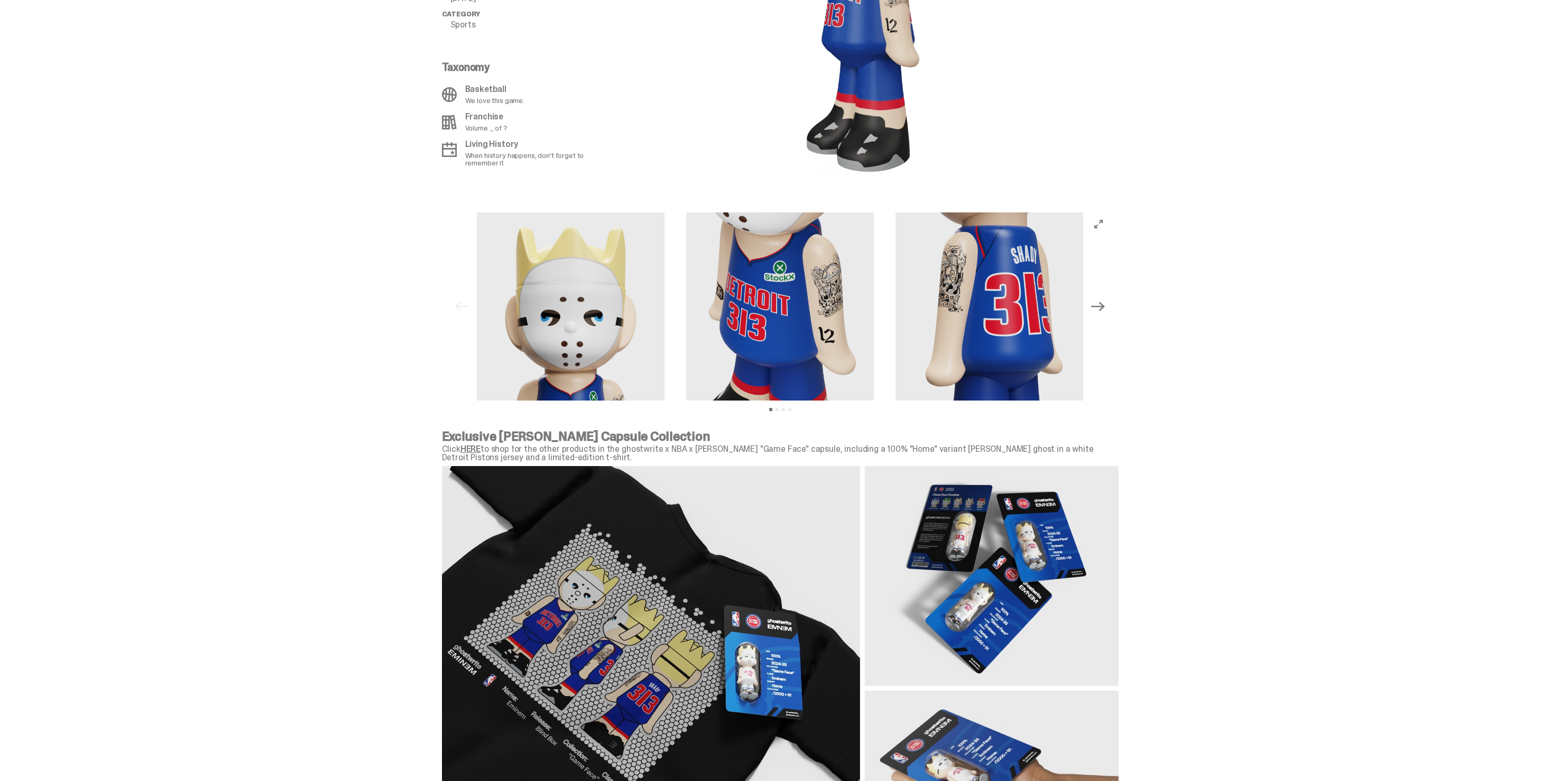
click at [478, 451] on link "HERE" at bounding box center [470, 448] width 20 height 11
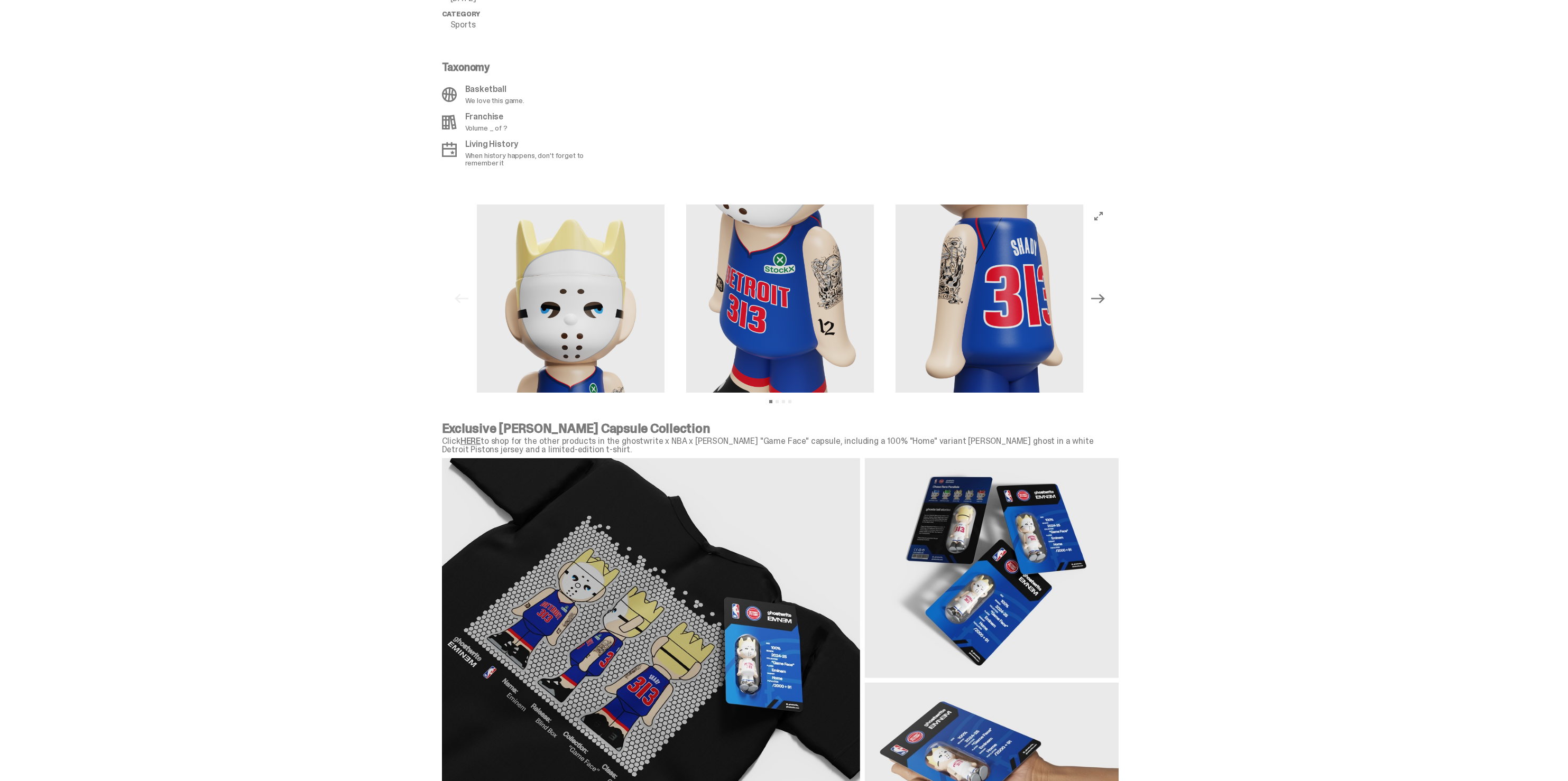
scroll to position [501, 0]
